Goal: Complete application form

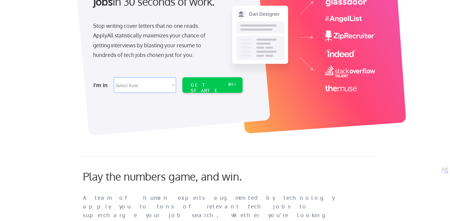
drag, startPoint x: 0, startPoint y: 0, endPoint x: 146, endPoint y: 85, distance: 168.8
click at [146, 85] on select "Select Role Software Engineering Product Management Customer Success Sales UI/U…" at bounding box center [145, 85] width 62 height 16
select select ""sales0""
click at [114, 77] on select "Select Role Software Engineering Product Management Customer Success Sales UI/U…" at bounding box center [145, 85] width 62 height 16
select select ""sales0""
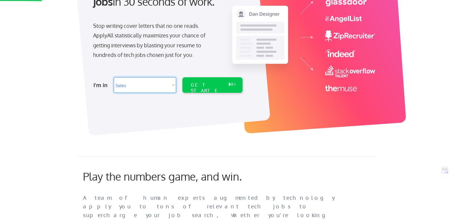
click at [174, 85] on select "Select Role Software Engineering Product Management Customer Success Sales UI/U…" at bounding box center [145, 85] width 62 height 16
click at [114, 77] on select "Select Role Software Engineering Product Management Customer Success Sales UI/U…" at bounding box center [145, 85] width 62 height 16
click at [218, 85] on div "GET STARTED" at bounding box center [207, 90] width 32 height 17
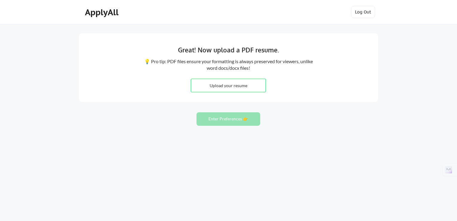
click at [239, 84] on input "file" at bounding box center [228, 85] width 75 height 13
type input "C:\fakepath\Resume Updated (1).pdf"
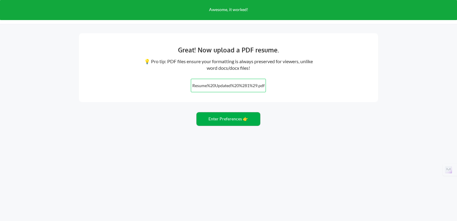
click at [232, 120] on button "Enter Preferences 👉" at bounding box center [229, 118] width 64 height 13
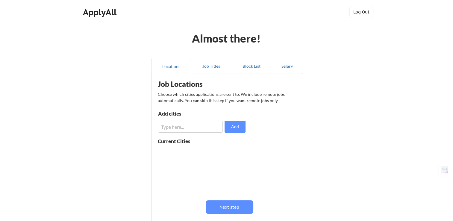
click at [203, 126] on input "input" at bounding box center [190, 127] width 65 height 12
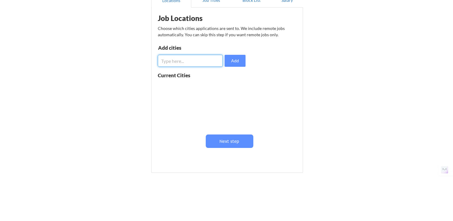
scroll to position [72, 0]
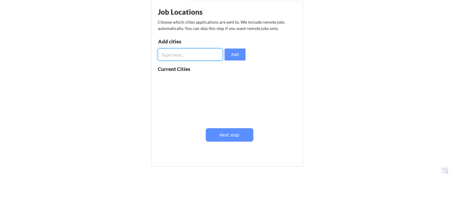
click at [175, 57] on input "input" at bounding box center [190, 54] width 65 height 12
type input "hyderabad"
click at [234, 52] on button "Add" at bounding box center [234, 54] width 21 height 12
click at [227, 81] on button at bounding box center [227, 80] width 4 height 4
click at [175, 55] on input "input" at bounding box center [190, 54] width 65 height 12
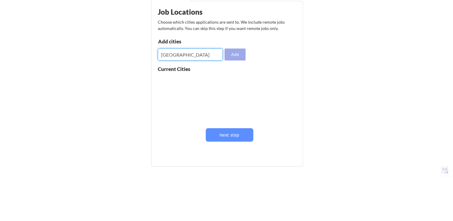
type input "[GEOGRAPHIC_DATA]"
click at [238, 54] on button "Add" at bounding box center [234, 54] width 21 height 12
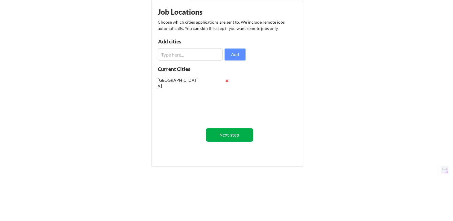
click at [234, 138] on button "Next step" at bounding box center [230, 134] width 48 height 13
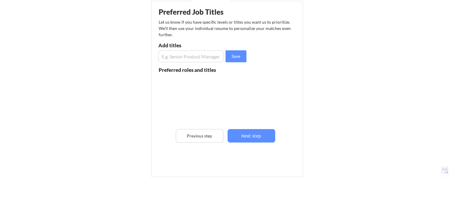
click at [193, 56] on input "input" at bounding box center [190, 56] width 65 height 12
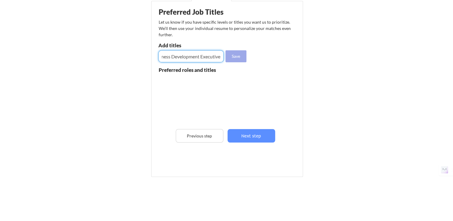
type input "IT Business Development Executive"
click at [239, 57] on button "Save" at bounding box center [235, 56] width 21 height 12
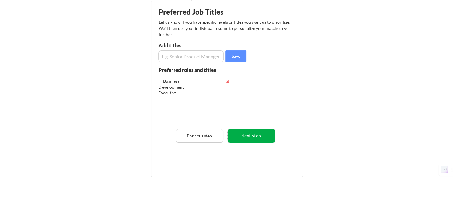
click at [257, 135] on button "Next step" at bounding box center [251, 135] width 48 height 13
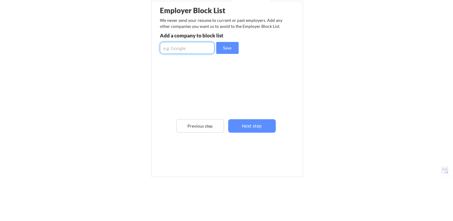
click at [173, 48] on input "input" at bounding box center [187, 48] width 54 height 12
click at [163, 48] on input "input" at bounding box center [187, 48] width 54 height 12
type input "Google"
click at [228, 48] on button "Save" at bounding box center [227, 48] width 22 height 12
click at [183, 42] on input "input" at bounding box center [187, 48] width 54 height 12
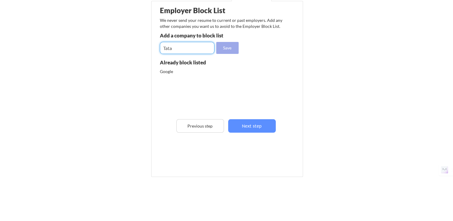
type input "Tata"
click at [229, 48] on button "Save" at bounding box center [227, 48] width 22 height 12
click at [171, 50] on input "input" at bounding box center [187, 48] width 54 height 12
type input "CFCI"
click at [230, 48] on button "Save" at bounding box center [227, 48] width 22 height 12
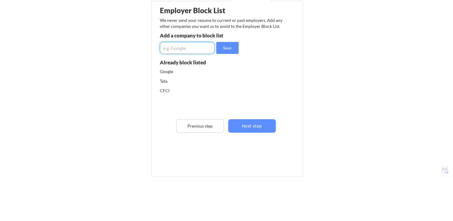
click at [177, 47] on input "input" at bounding box center [187, 48] width 54 height 12
type input "DELL"
click at [229, 48] on button "Save" at bounding box center [227, 48] width 22 height 12
click at [172, 46] on input "input" at bounding box center [187, 48] width 54 height 12
type input "Deloitte"
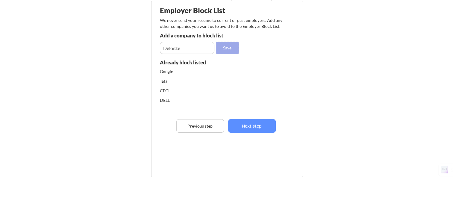
click at [234, 46] on button "Save" at bounding box center [227, 48] width 22 height 12
click at [172, 48] on input "input" at bounding box center [187, 48] width 54 height 12
type input "Tech Mahindra"
click at [233, 46] on button "Save" at bounding box center [227, 48] width 22 height 12
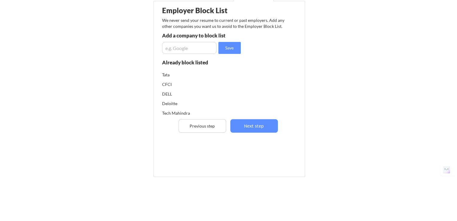
scroll to position [11, 0]
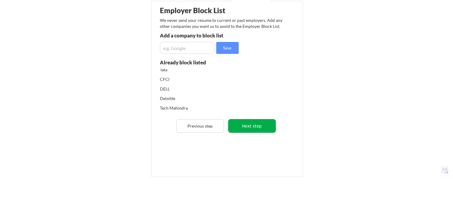
click at [255, 125] on button "Next step" at bounding box center [252, 125] width 48 height 13
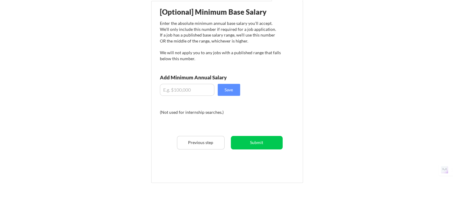
click at [183, 89] on input "input" at bounding box center [187, 90] width 54 height 12
click at [174, 90] on input "input" at bounding box center [187, 90] width 54 height 12
type input "$2,722"
click at [230, 90] on button "Save" at bounding box center [229, 90] width 22 height 12
click at [261, 143] on button "Submit" at bounding box center [257, 142] width 52 height 13
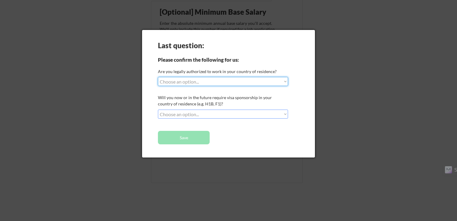
click at [266, 82] on select "Choose an option... Yes, I am a US Citizen Yes, I am a Canadian Citizen Yes, I …" at bounding box center [223, 81] width 130 height 9
select select ""no__i_am_not__yet__authorized""
click at [158, 77] on select "Choose an option... Yes, I am a US Citizen Yes, I am a Canadian Citizen Yes, I …" at bounding box center [223, 81] width 130 height 9
click at [212, 114] on select "Choose an option... No, I will not need sponsorship Yes, I will need sponsorship" at bounding box center [223, 114] width 130 height 9
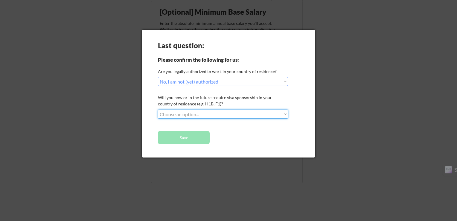
select select ""yes__i_will_need_sponsorship""
click at [158, 110] on select "Choose an option... No, I will not need sponsorship Yes, I will need sponsorship" at bounding box center [223, 114] width 130 height 9
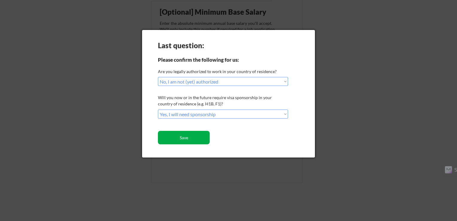
click at [194, 138] on button "Save" at bounding box center [184, 137] width 52 height 13
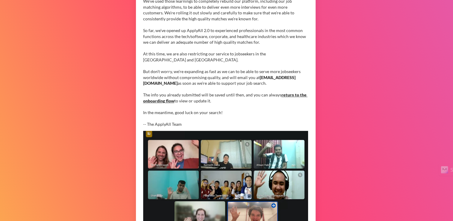
scroll to position [90, 0]
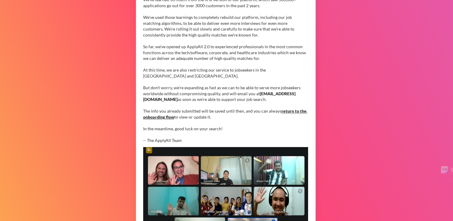
click at [295, 111] on link "return to the onboarding flow" at bounding box center [225, 113] width 164 height 11
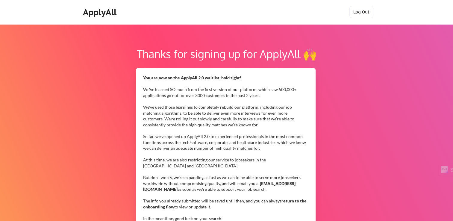
scroll to position [0, 0]
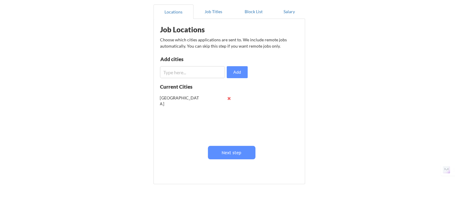
scroll to position [60, 0]
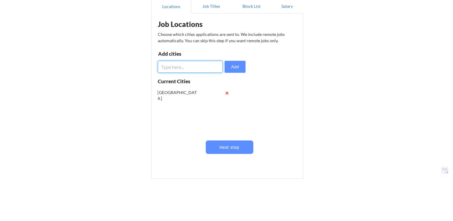
click at [176, 63] on input "input" at bounding box center [190, 67] width 65 height 12
type input "U.S.A"
click at [237, 66] on button "Add" at bounding box center [234, 67] width 21 height 12
click at [175, 67] on input "input" at bounding box center [190, 67] width 65 height 12
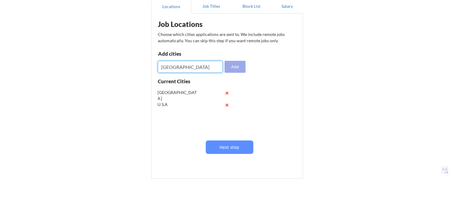
type input "Dubai"
click at [233, 68] on button "Add" at bounding box center [234, 67] width 21 height 12
click at [174, 68] on input "input" at bounding box center [190, 67] width 65 height 12
click at [174, 66] on input "input" at bounding box center [190, 67] width 65 height 12
click at [171, 68] on input "input" at bounding box center [190, 67] width 65 height 12
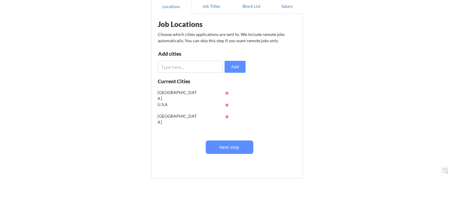
click at [165, 105] on div "U.S.A" at bounding box center [177, 104] width 39 height 6
click at [165, 103] on div "U.S.A" at bounding box center [177, 104] width 39 height 6
click at [239, 149] on button "Next step" at bounding box center [230, 146] width 48 height 13
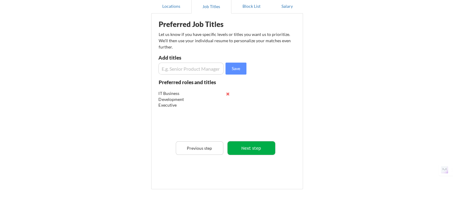
click at [239, 149] on button "Next step" at bounding box center [251, 147] width 48 height 13
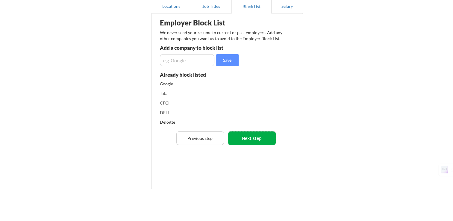
click at [251, 133] on button "Next step" at bounding box center [252, 137] width 48 height 13
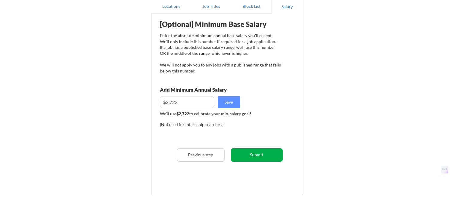
click at [266, 153] on button "Submit" at bounding box center [257, 154] width 52 height 13
select select ""no__i_am_not__yet__authorized""
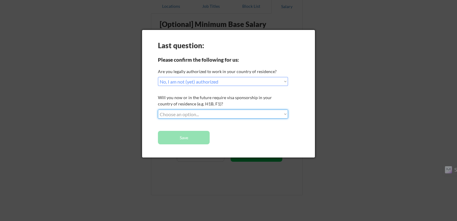
click at [208, 114] on select "Choose an option... No, I will not need sponsorship Yes, I will need sponsorship" at bounding box center [223, 114] width 130 height 9
select select ""no__i_will_not_need_sponsorship""
click at [158, 110] on select "Choose an option... No, I will not need sponsorship Yes, I will need sponsorship" at bounding box center [223, 114] width 130 height 9
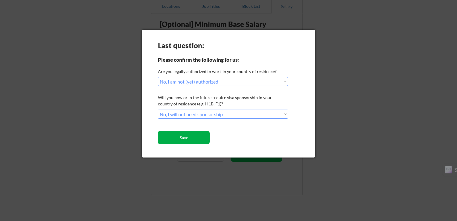
click at [186, 138] on button "Save" at bounding box center [184, 137] width 52 height 13
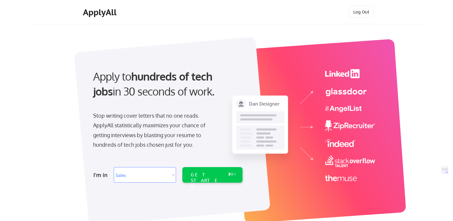
select select ""sales0""
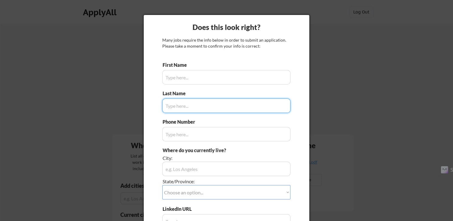
click at [185, 80] on input "input" at bounding box center [226, 77] width 128 height 14
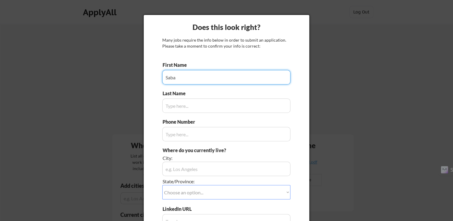
type input "Saba"
click at [174, 107] on input "input" at bounding box center [226, 105] width 128 height 14
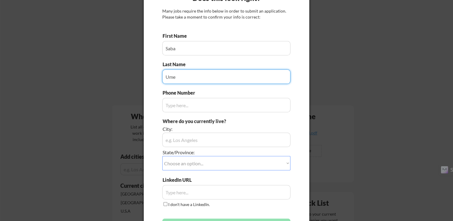
scroll to position [30, 0]
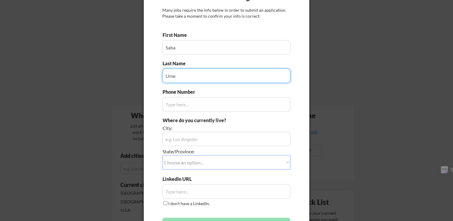
type input "Ume"
click at [183, 107] on input "input" at bounding box center [226, 104] width 128 height 14
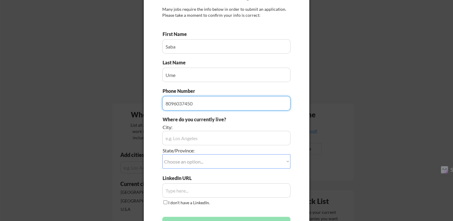
scroll to position [60, 0]
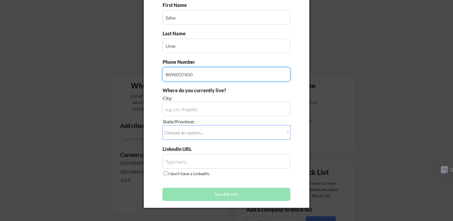
type input "8096037450"
click at [195, 109] on input "input" at bounding box center [226, 109] width 128 height 14
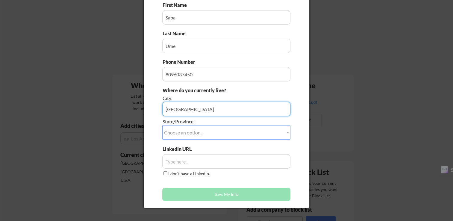
type input "Hyderabad"
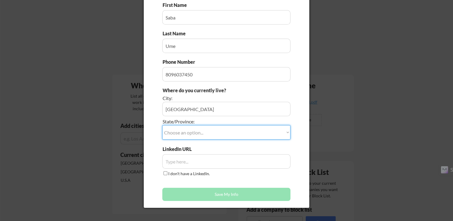
click at [227, 130] on select "Choose an option... Other/Not Applicable Alabama Alaska Alberta Arizona Arkansa…" at bounding box center [226, 132] width 128 height 14
select select ""Other/Not Applicable""
click at [162, 125] on select "Choose an option... Other/Not Applicable Alabama Alaska Alberta Arizona Arkansa…" at bounding box center [226, 132] width 128 height 14
click at [283, 130] on select "Choose an option... Other/Not Applicable Alabama Alaska Alberta Arizona Arkansa…" at bounding box center [226, 132] width 128 height 14
click at [162, 125] on select "Choose an option... Other/Not Applicable Alabama Alaska Alberta Arizona Arkansa…" at bounding box center [226, 132] width 128 height 14
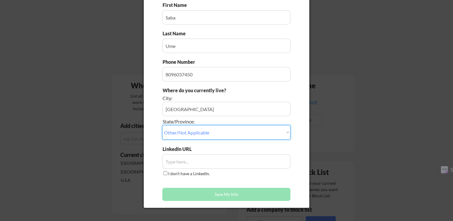
click at [192, 160] on input "input" at bounding box center [226, 161] width 128 height 14
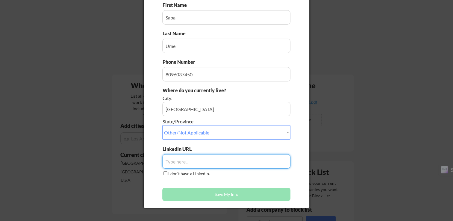
click at [184, 163] on input "input" at bounding box center [226, 161] width 128 height 14
paste input "linkedin.com/in/saba-u-51a3a920"
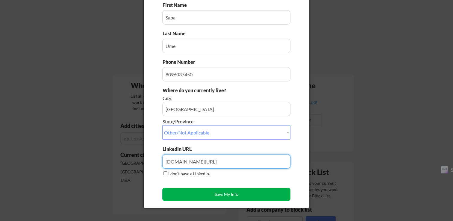
type input "linkedin.com/in/saba-u-51a3a920"
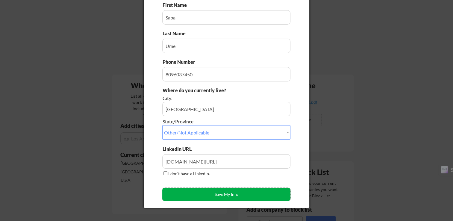
click at [227, 196] on button "Save My Info" at bounding box center [226, 194] width 128 height 13
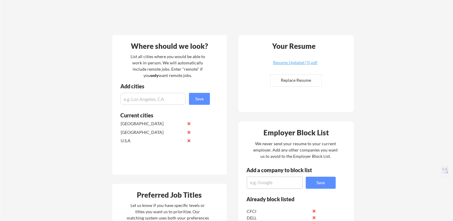
scroll to position [90, 0]
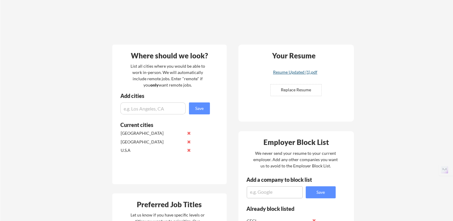
click at [302, 73] on div "Resume Updated (1).pdf" at bounding box center [294, 72] width 71 height 4
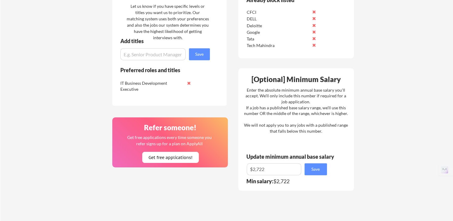
scroll to position [299, 0]
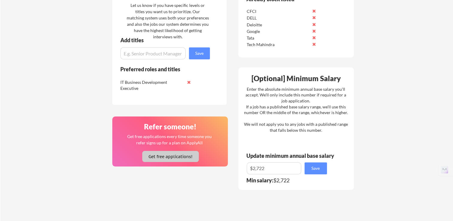
click at [172, 157] on button "Get free applications!" at bounding box center [170, 156] width 57 height 11
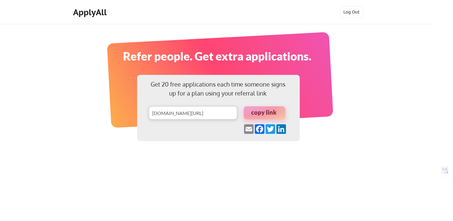
click at [265, 114] on div at bounding box center [265, 112] width 42 height 13
click at [281, 130] on link "LinkedIn" at bounding box center [281, 129] width 11 height 10
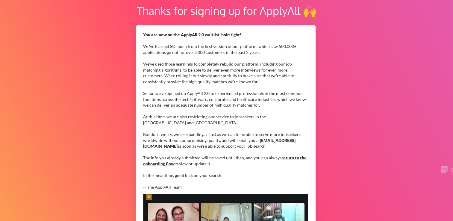
scroll to position [60, 0]
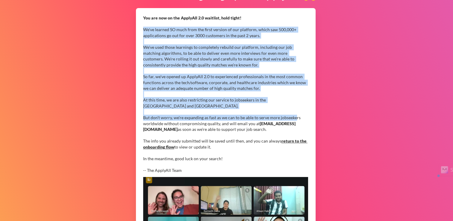
drag, startPoint x: 144, startPoint y: 30, endPoint x: 294, endPoint y: 117, distance: 173.9
click at [294, 117] on div "You are now on the ApplyAll 2.0 waitlist, hold tight! We've learned SO much fro…" at bounding box center [225, 94] width 165 height 158
click at [233, 105] on div "You are now on the ApplyAll 2.0 waitlist, hold tight! We've learned SO much fro…" at bounding box center [225, 94] width 165 height 158
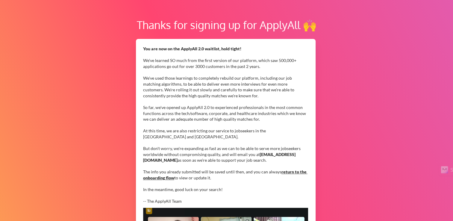
scroll to position [30, 0]
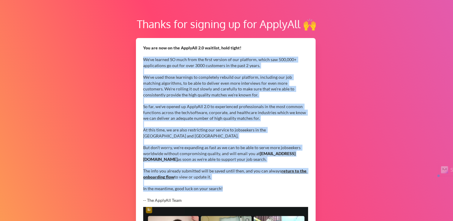
drag, startPoint x: 144, startPoint y: 58, endPoint x: 286, endPoint y: 188, distance: 191.9
click at [286, 188] on div "You are now on the ApplyAll 2.0 waitlist, hold tight! We've learned SO much fro…" at bounding box center [225, 124] width 165 height 158
copy div "We've learned SO much from the first version of our platform, which saw 500,000…"
click at [107, 45] on div "Thanks for signing up for ApplyAll 🙌 You are now on the ApplyAll 2.0 waitlist, …" at bounding box center [226, 176] width 453 height 365
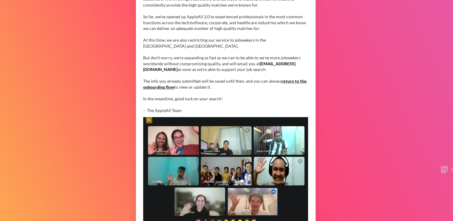
click at [365, 178] on div "Thanks for signing up for ApplyAll 🙌 You are now on the ApplyAll 2.0 waitlist, …" at bounding box center [226, 86] width 453 height 365
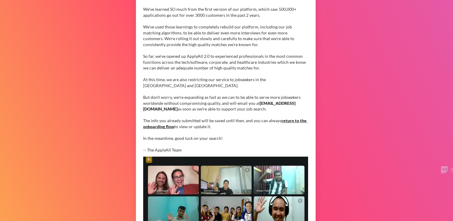
scroll to position [78, 0]
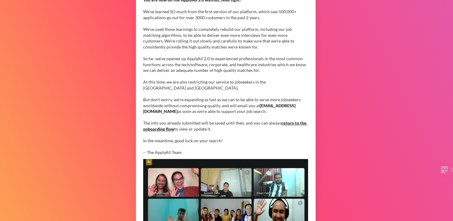
click at [291, 124] on link "return to the onboarding flow" at bounding box center [225, 125] width 164 height 11
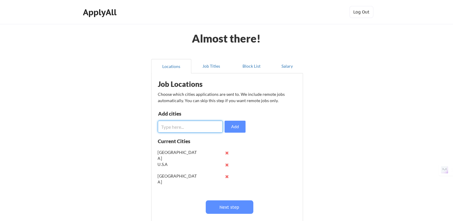
click at [180, 129] on input "input" at bounding box center [190, 127] width 65 height 12
type input "[GEOGRAPHIC_DATA]"
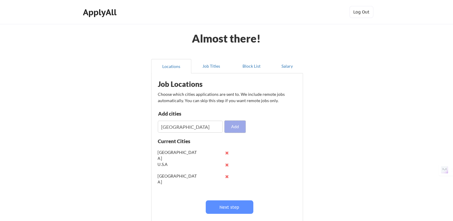
click at [233, 127] on button "Add" at bounding box center [234, 127] width 21 height 12
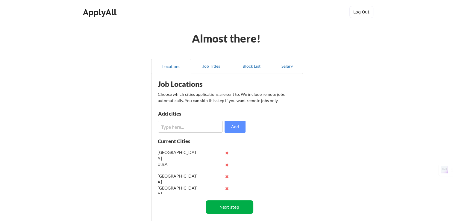
click at [235, 207] on button "Next step" at bounding box center [230, 206] width 48 height 13
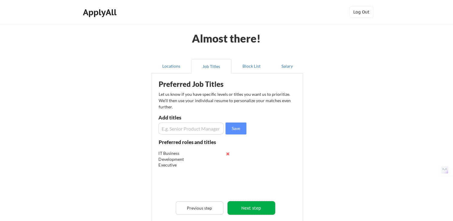
click at [251, 209] on button "Next step" at bounding box center [251, 207] width 48 height 13
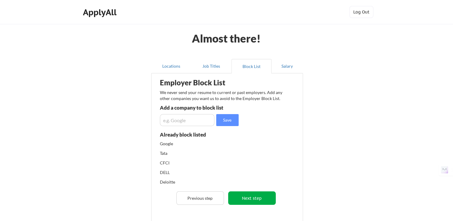
click at [257, 195] on button "Next step" at bounding box center [252, 197] width 48 height 13
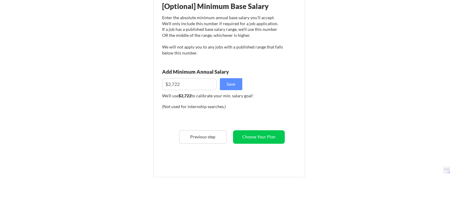
scroll to position [89, 0]
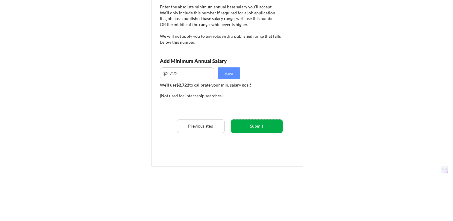
click at [264, 128] on button "Submit" at bounding box center [257, 125] width 52 height 13
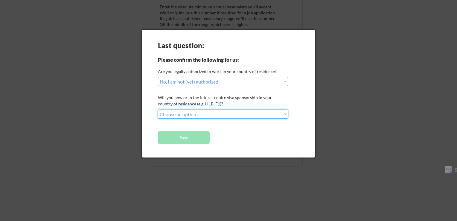
click at [257, 114] on select "Choose an option... No, I will not need sponsorship Yes, I will need sponsorship" at bounding box center [223, 114] width 130 height 9
click at [248, 82] on select "Choose an option... Yes, I am a US Citizen Yes, I am a Canadian Citizen Yes, I …" at bounding box center [223, 81] width 130 height 9
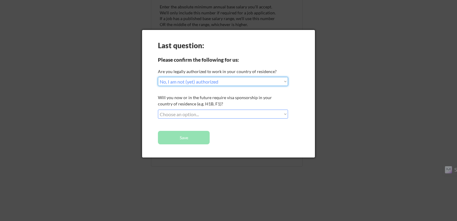
select select ""yes__i_am_an_other_permanent_resident""
click at [158, 77] on select "Choose an option... Yes, I am a US Citizen Yes, I am a Canadian Citizen Yes, I …" at bounding box center [223, 81] width 130 height 9
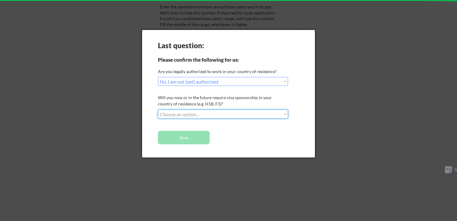
click at [212, 116] on select "Choose an option... No, I will not need sponsorship Yes, I will need sponsorship" at bounding box center [223, 114] width 130 height 9
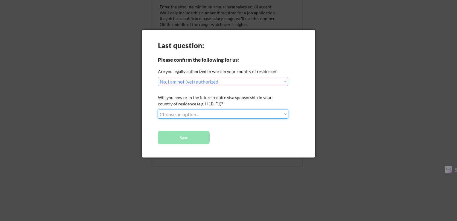
select select ""no__i_will_not_need_sponsorship""
click at [158, 110] on select "Choose an option... No, I will not need sponsorship Yes, I will need sponsorship" at bounding box center [223, 114] width 130 height 9
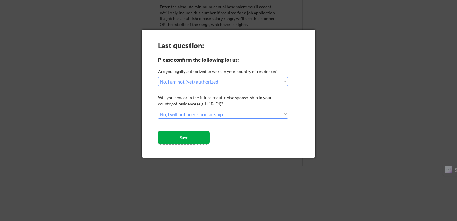
click at [195, 137] on button "Save" at bounding box center [184, 137] width 52 height 13
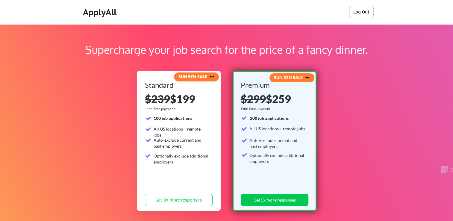
click at [362, 12] on button "Log Out" at bounding box center [361, 12] width 24 height 12
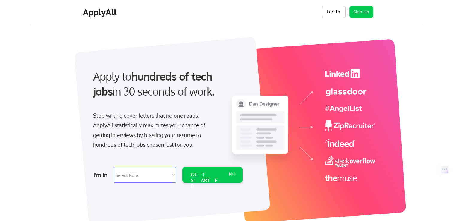
click at [331, 13] on button "Log In" at bounding box center [333, 12] width 24 height 12
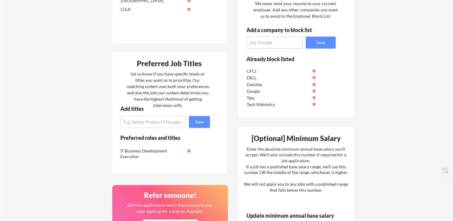
scroll to position [359, 0]
